Goal: Navigation & Orientation: Find specific page/section

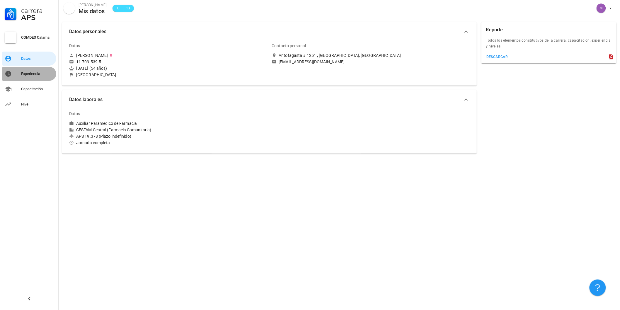
click at [30, 75] on div "Experiencia" at bounding box center [37, 74] width 33 height 5
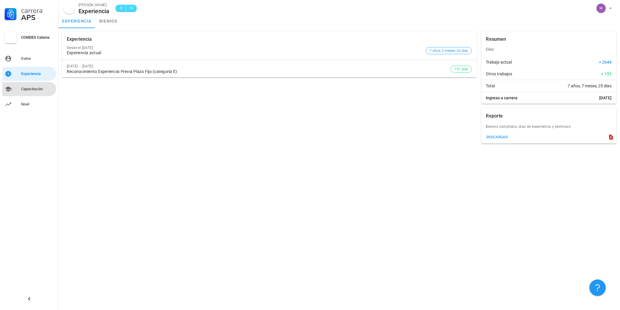
click at [33, 87] on div "Capacitación" at bounding box center [37, 89] width 33 height 5
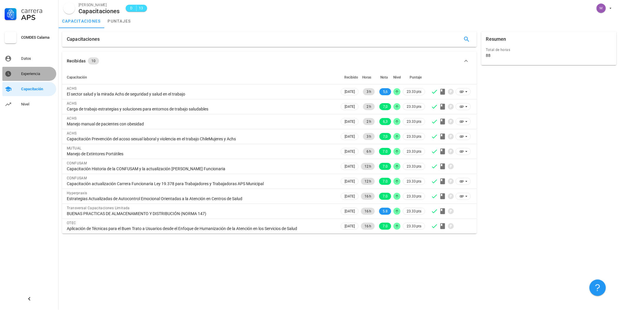
click at [33, 72] on div "Experiencia" at bounding box center [37, 74] width 33 height 5
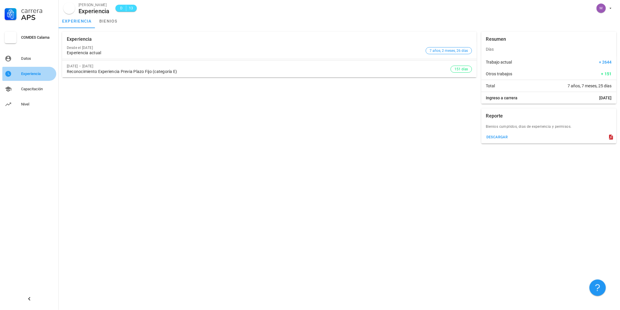
click at [33, 72] on div "Experiencia" at bounding box center [37, 74] width 33 height 5
click at [29, 91] on div "Capacitación" at bounding box center [37, 89] width 33 height 5
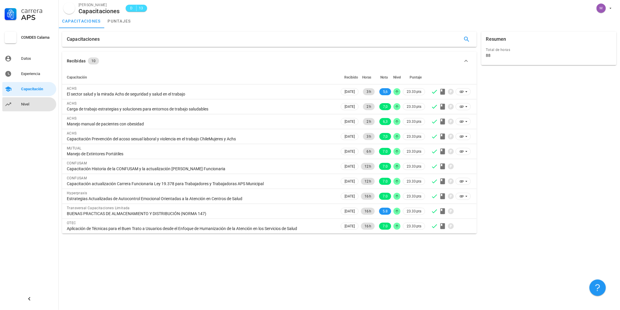
click at [27, 105] on div "Nivel" at bounding box center [37, 104] width 33 height 5
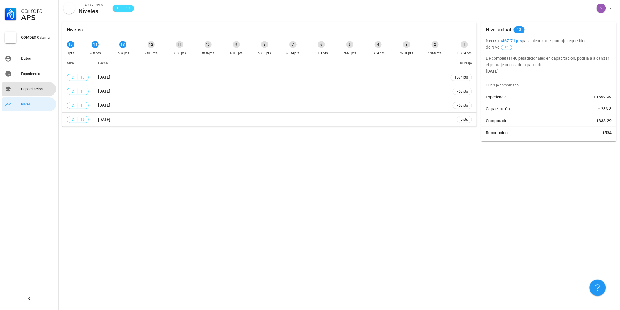
click at [31, 92] on div "Capacitación" at bounding box center [37, 88] width 33 height 9
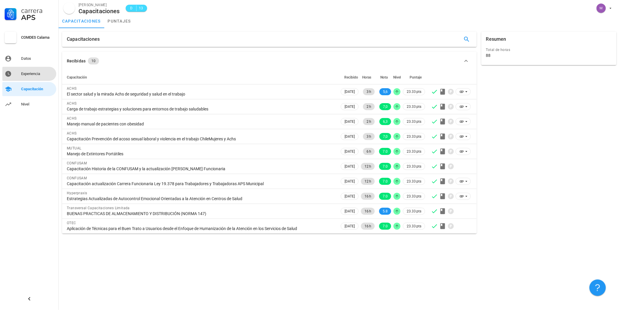
click at [30, 77] on div "Experiencia" at bounding box center [37, 73] width 33 height 9
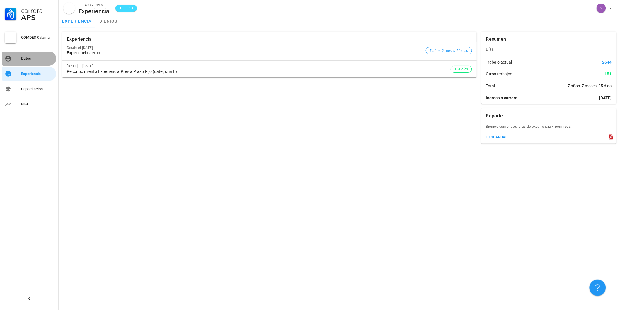
click at [23, 61] on div "Datos" at bounding box center [37, 58] width 33 height 9
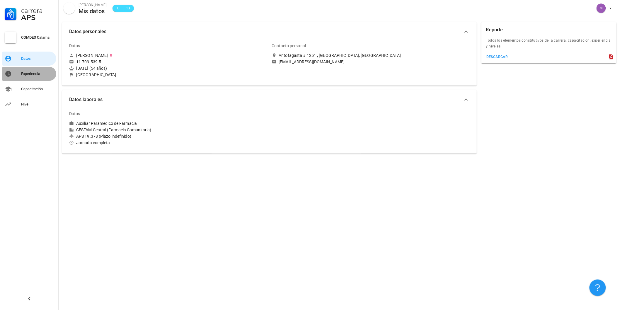
click at [26, 74] on div "Experiencia" at bounding box center [37, 74] width 33 height 5
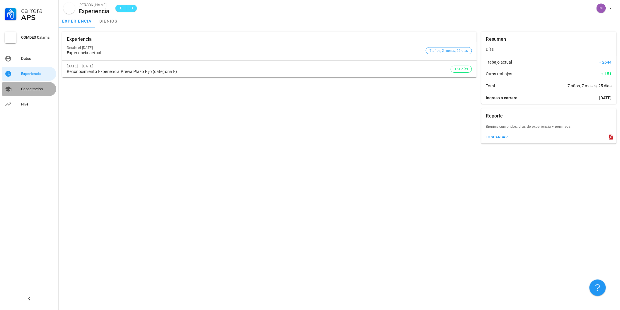
click at [29, 89] on div "Capacitación" at bounding box center [37, 89] width 33 height 5
